Goal: Navigation & Orientation: Find specific page/section

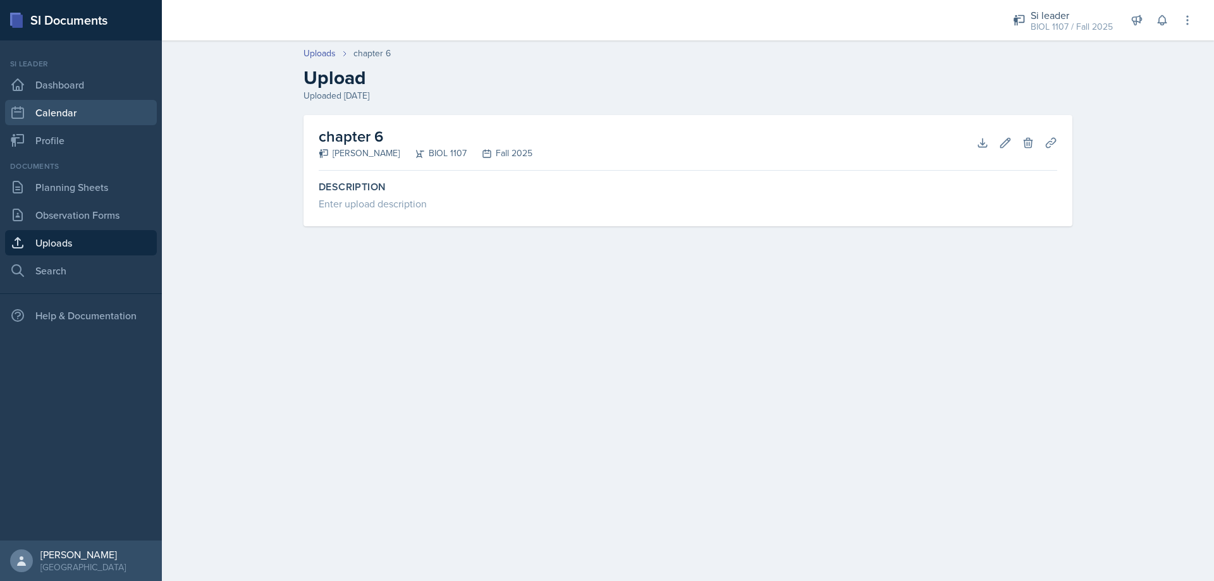
click at [99, 118] on link "Calendar" at bounding box center [81, 112] width 152 height 25
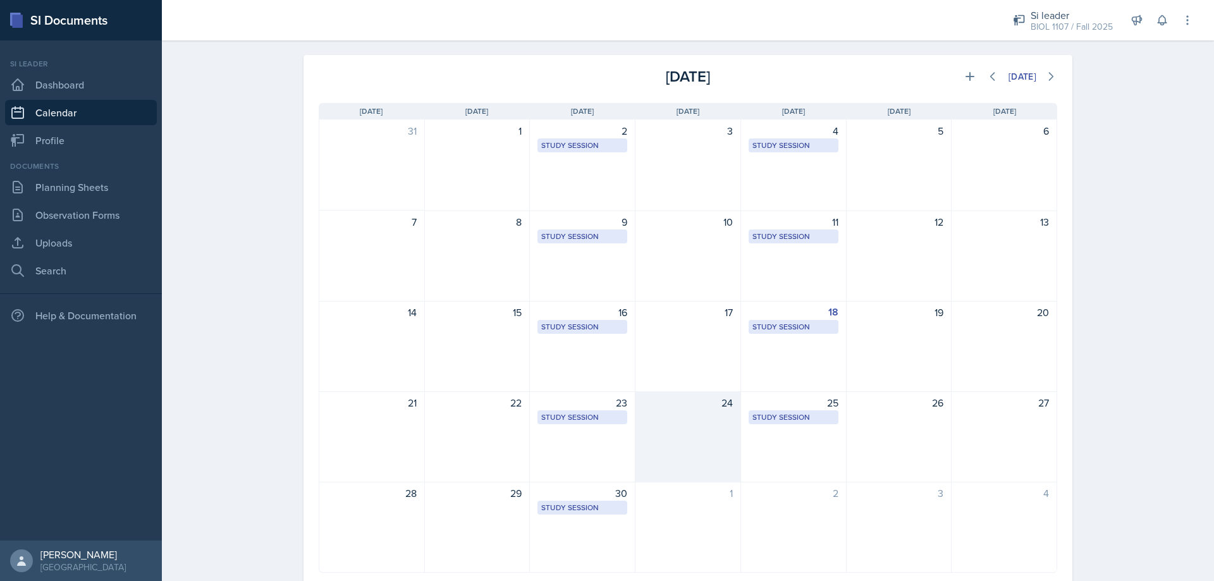
scroll to position [84, 0]
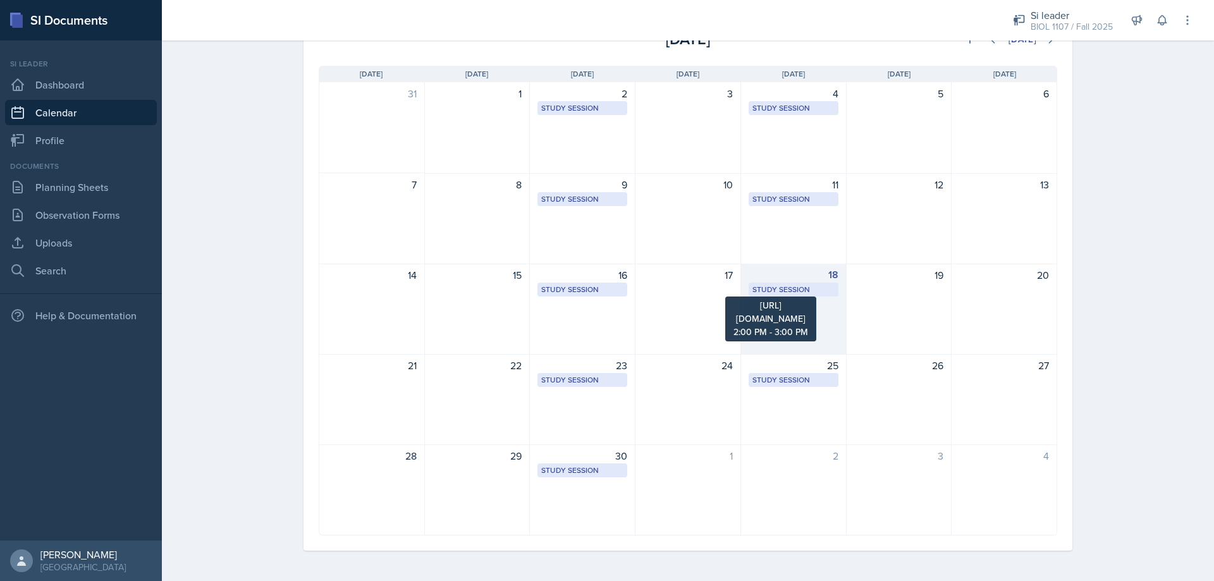
click at [822, 289] on div "Study Session" at bounding box center [793, 289] width 82 height 11
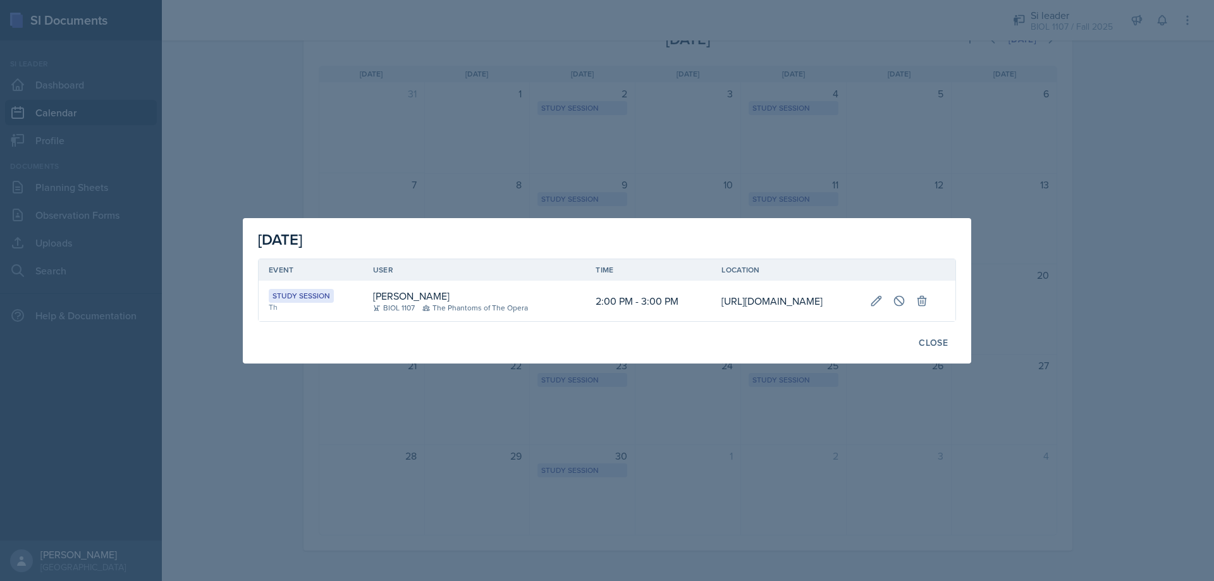
click at [815, 291] on td "[URL][DOMAIN_NAME]" at bounding box center [785, 301] width 148 height 40
click at [1082, 260] on div at bounding box center [607, 290] width 1214 height 581
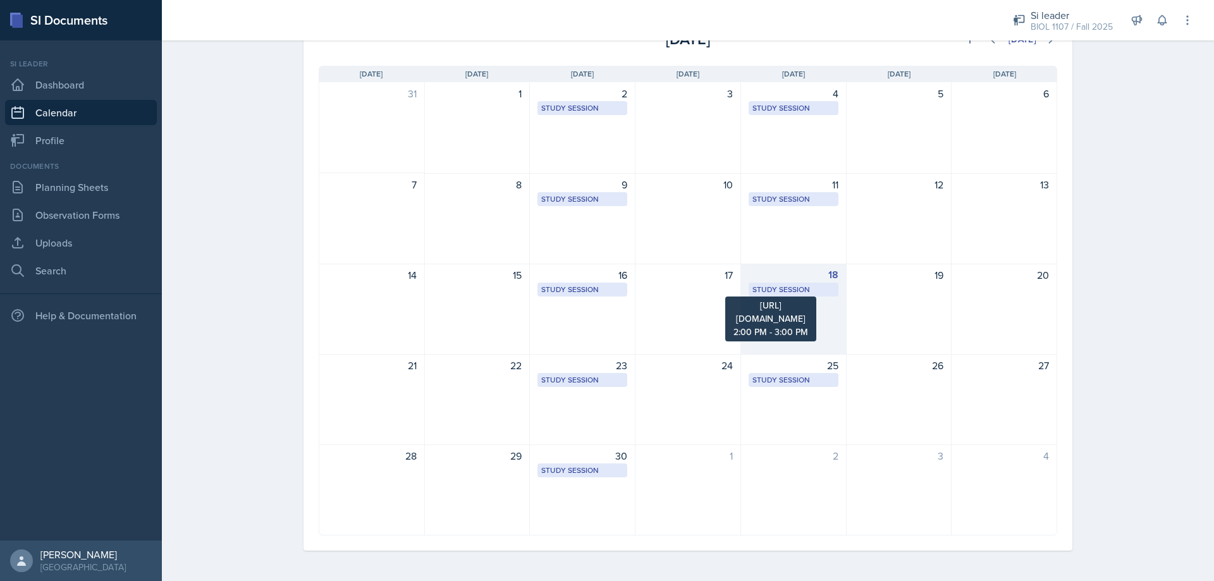
click at [795, 294] on div "Study Session" at bounding box center [793, 289] width 82 height 11
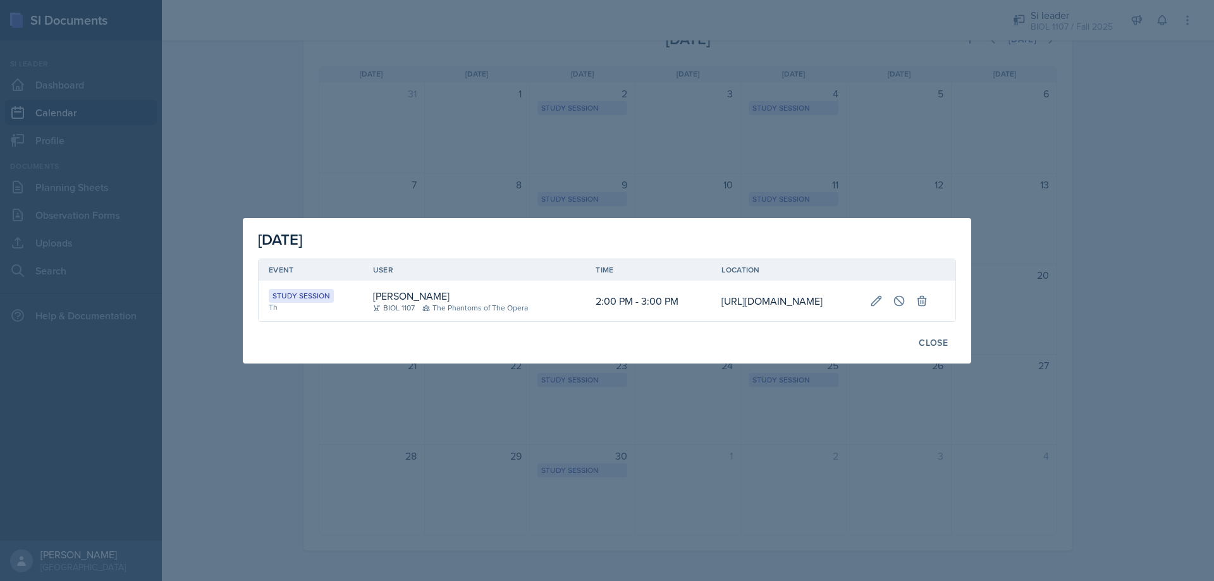
click at [754, 292] on td "[URL][DOMAIN_NAME]" at bounding box center [785, 301] width 148 height 40
